Goal: Find contact information: Find contact information

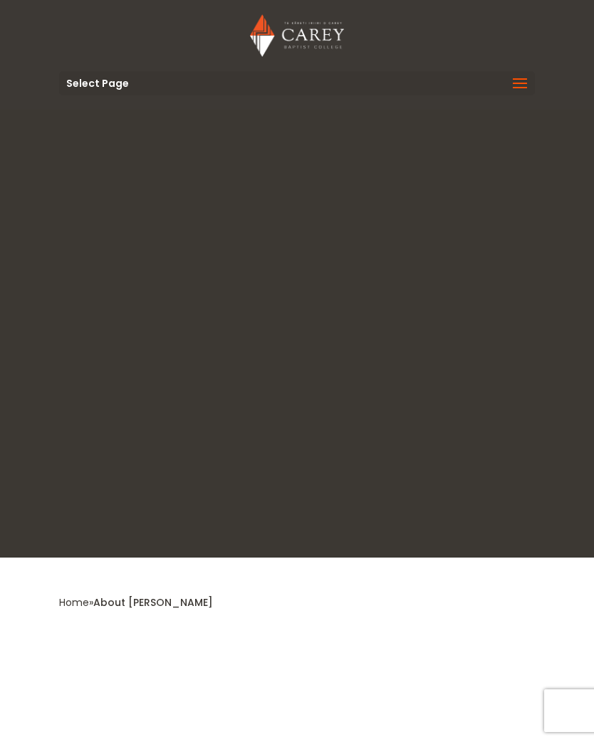
click at [514, 80] on span at bounding box center [519, 93] width 23 height 40
click at [526, 79] on span at bounding box center [519, 93] width 23 height 40
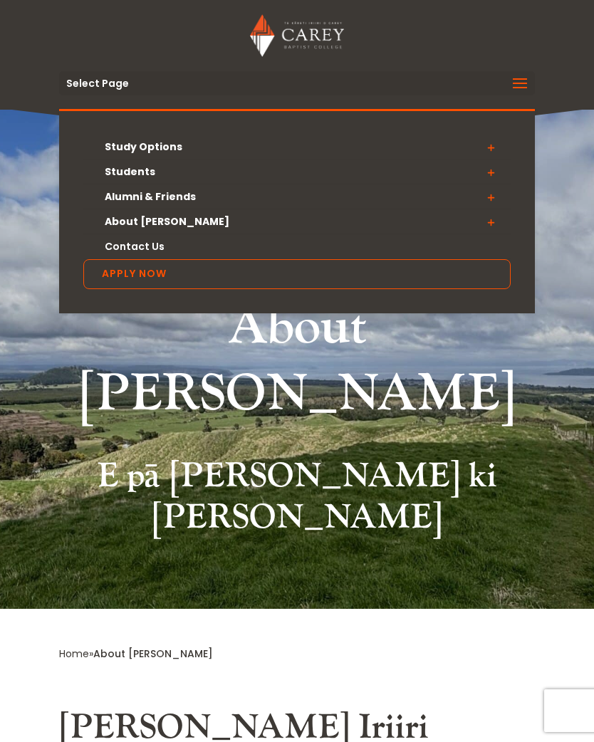
click at [126, 246] on link "Contact Us" at bounding box center [296, 246] width 427 height 25
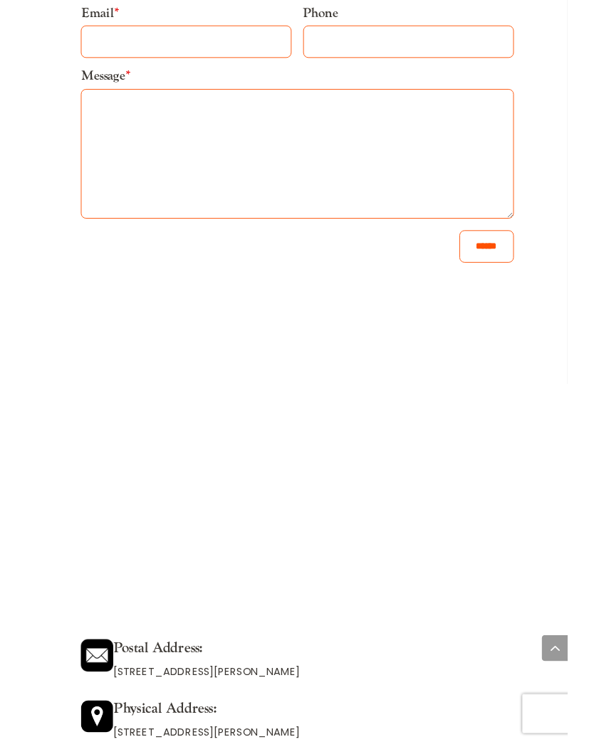
scroll to position [1167, 0]
